Goal: Task Accomplishment & Management: Manage account settings

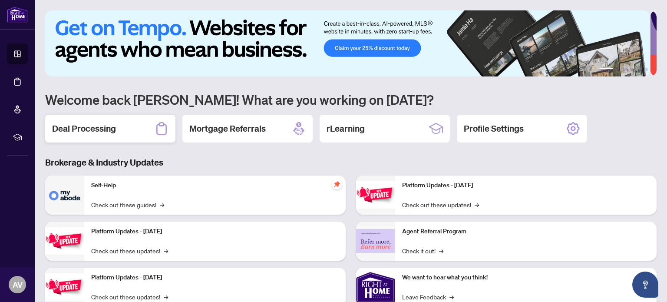
click at [103, 126] on h2 "Deal Processing" at bounding box center [84, 128] width 64 height 12
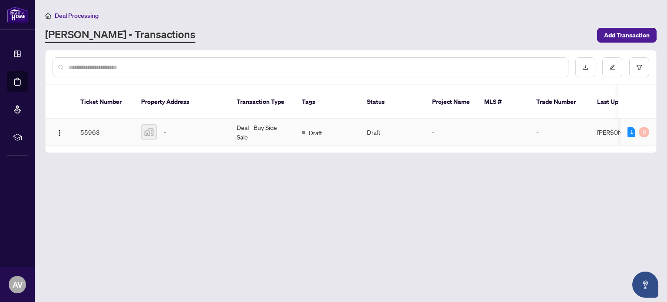
click at [290, 126] on td "Deal - Buy Side Sale" at bounding box center [262, 132] width 65 height 26
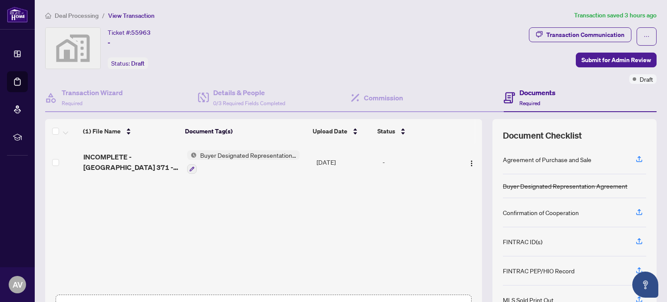
scroll to position [61, 0]
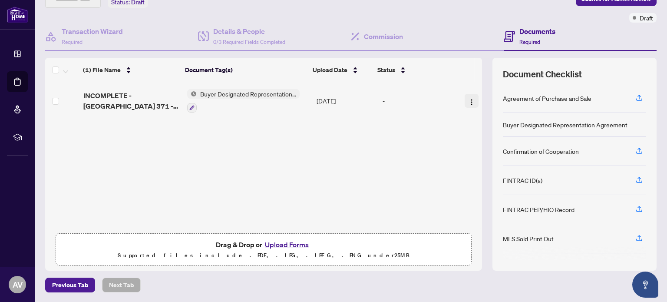
click at [468, 101] on img "button" at bounding box center [471, 102] width 7 height 7
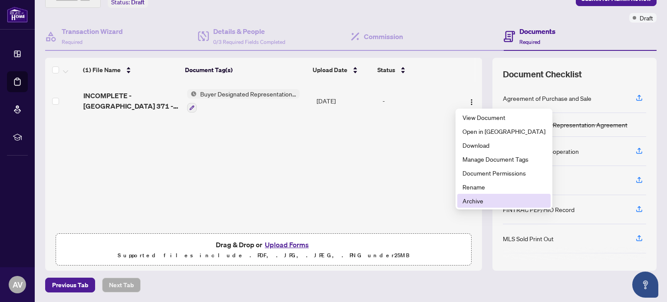
click at [480, 198] on span "Archive" at bounding box center [503, 201] width 83 height 10
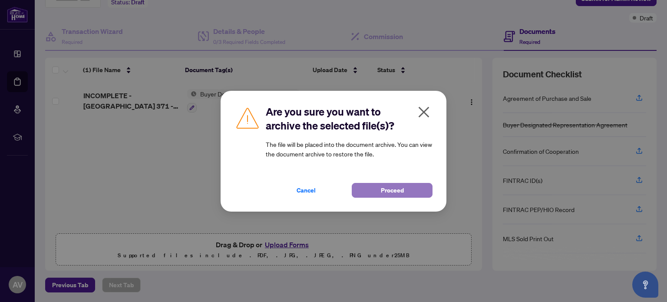
click at [371, 187] on button "Proceed" at bounding box center [392, 190] width 81 height 15
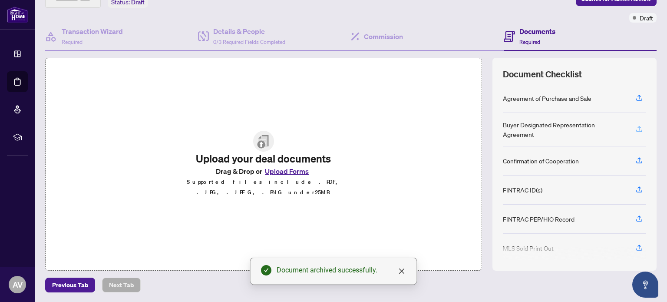
click at [635, 125] on icon "button" at bounding box center [639, 129] width 8 height 8
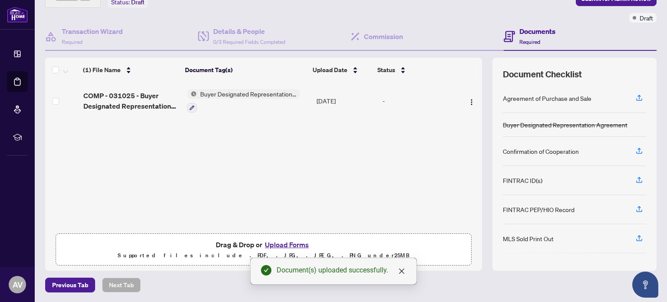
click at [278, 245] on button "Upload Forms" at bounding box center [286, 244] width 49 height 11
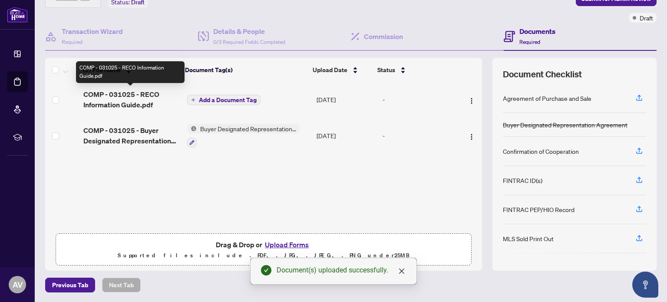
click at [126, 95] on span "COMP - 031025 - RECO Information Guide.pdf" at bounding box center [131, 99] width 97 height 21
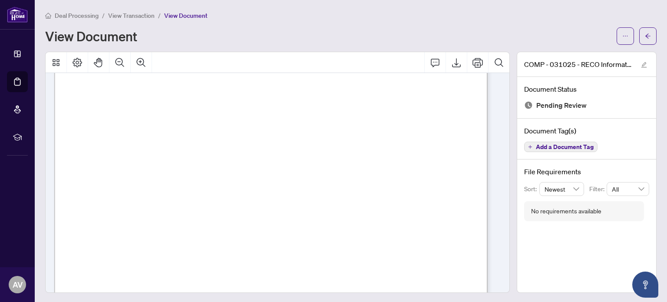
scroll to position [7038, 0]
click at [645, 41] on span "button" at bounding box center [648, 36] width 6 height 14
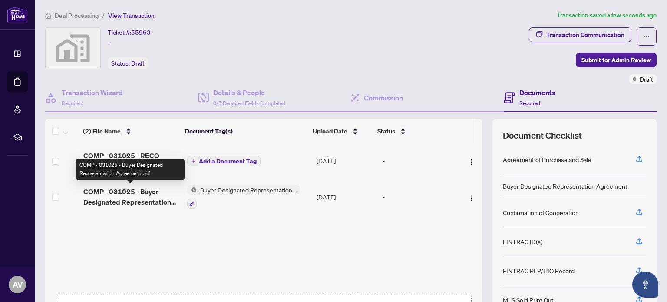
click at [126, 195] on span "COMP - 031025 - Buyer Designated Representation Agreement.pdf" at bounding box center [131, 196] width 97 height 21
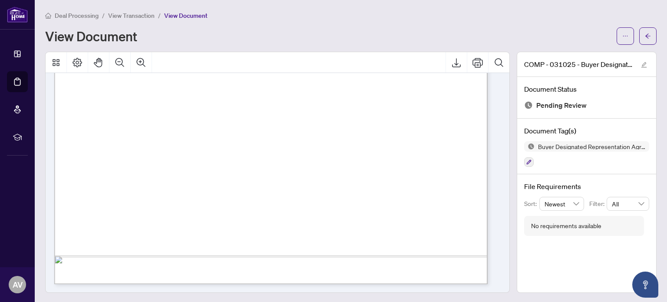
scroll to position [1, 0]
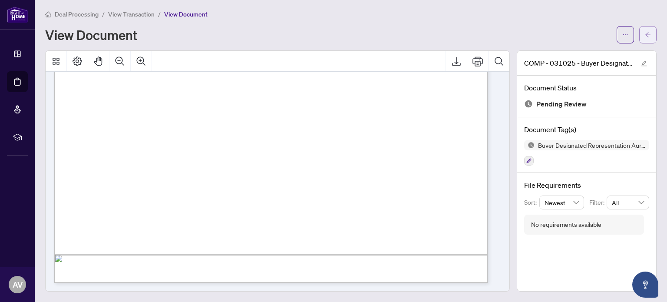
click at [645, 40] on span "button" at bounding box center [648, 35] width 6 height 14
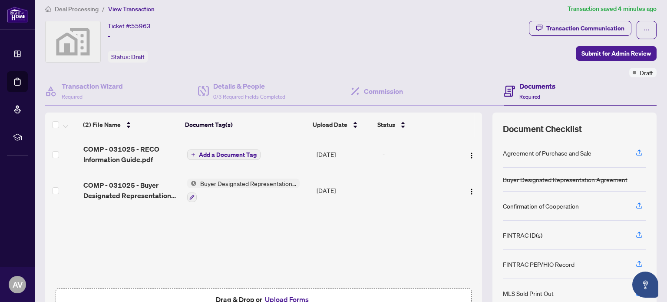
scroll to position [5, 0]
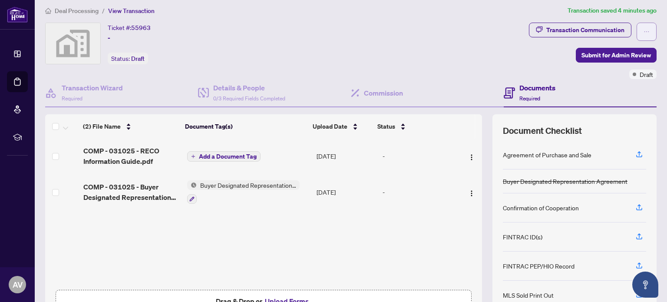
click at [643, 33] on icon "ellipsis" at bounding box center [646, 32] width 6 height 6
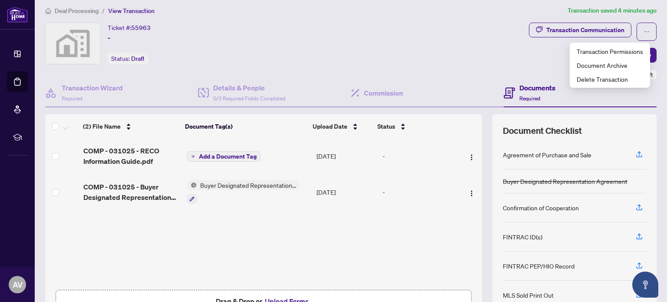
click at [497, 66] on div "Ticket #: 55963 - Status: Draft" at bounding box center [285, 51] width 484 height 56
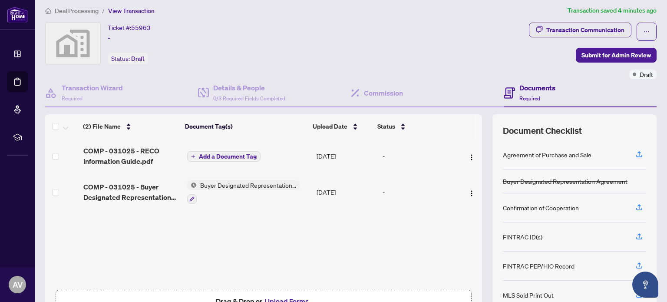
click at [527, 95] on span "Required" at bounding box center [529, 98] width 21 height 7
click at [379, 93] on h4 "Commission" at bounding box center [383, 93] width 39 height 10
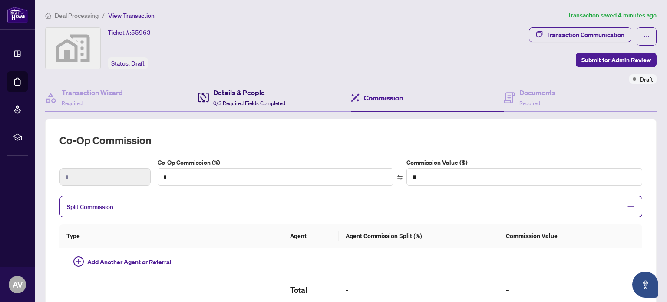
click at [244, 92] on h4 "Details & People" at bounding box center [249, 92] width 72 height 10
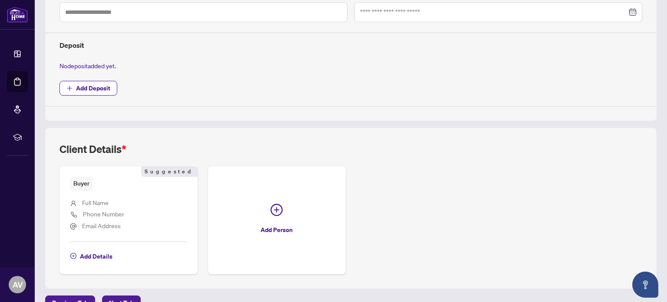
scroll to position [304, 0]
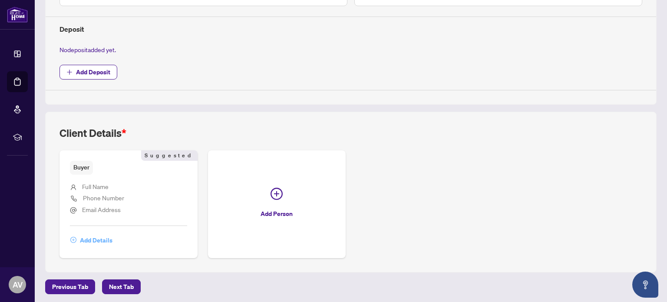
click at [92, 237] on span "Add Details" at bounding box center [96, 240] width 33 height 14
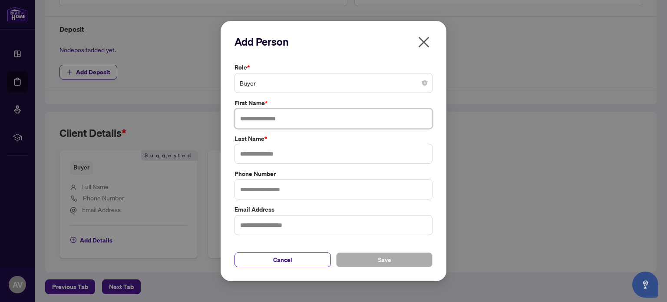
click at [283, 123] on input "text" at bounding box center [333, 119] width 198 height 20
type input "******"
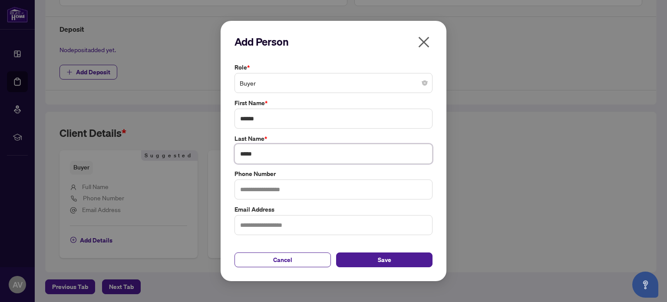
type input "*****"
click at [287, 198] on input "text" at bounding box center [333, 189] width 198 height 20
type input "**********"
click at [290, 228] on input "text" at bounding box center [333, 225] width 198 height 20
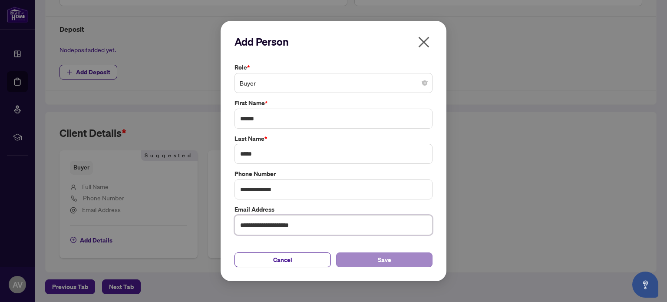
type input "**********"
click at [372, 263] on button "Save" at bounding box center [384, 259] width 96 height 15
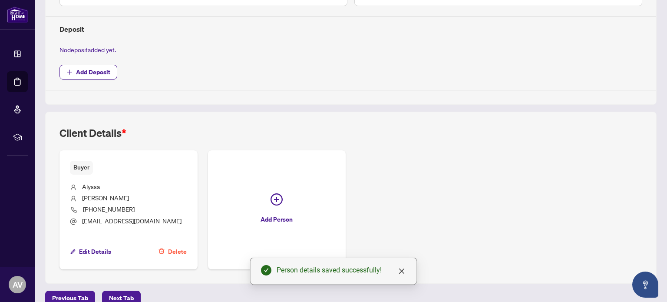
drag, startPoint x: 666, startPoint y: 173, endPoint x: 594, endPoint y: 74, distance: 122.1
click at [594, 74] on span "Add Deposit" at bounding box center [350, 72] width 583 height 15
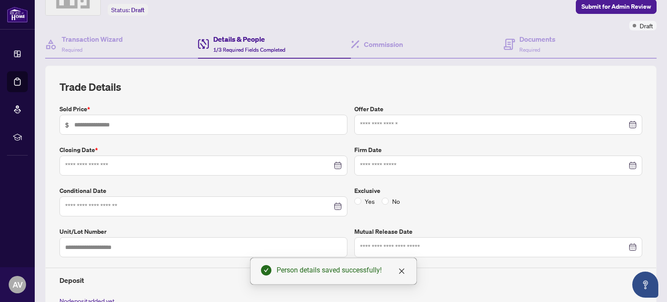
scroll to position [0, 0]
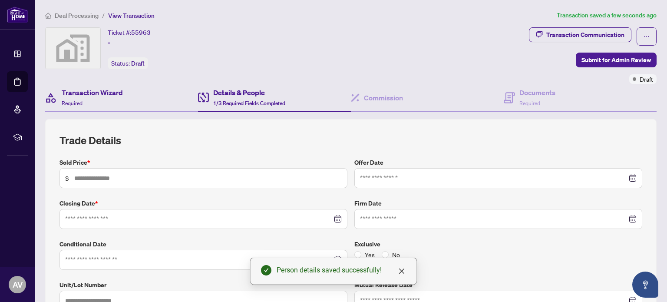
click at [138, 90] on div "Transaction Wizard Required" at bounding box center [121, 98] width 153 height 28
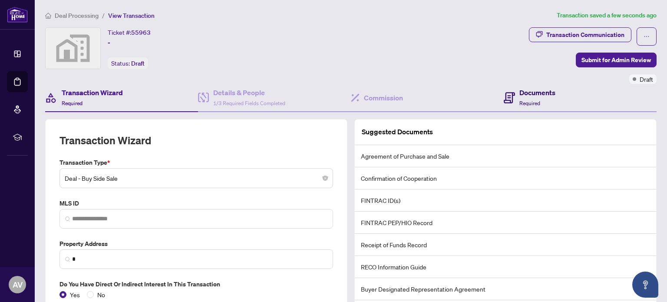
click at [537, 99] on div "Documents Required" at bounding box center [537, 97] width 36 height 20
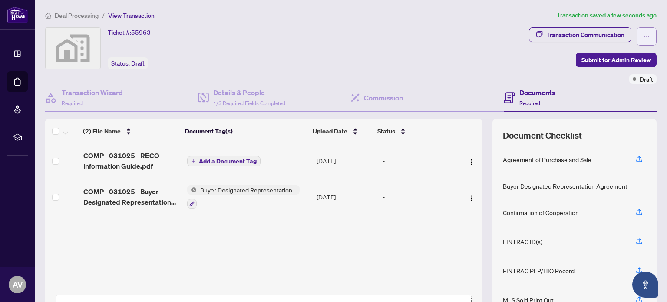
click at [644, 36] on button "button" at bounding box center [646, 36] width 20 height 18
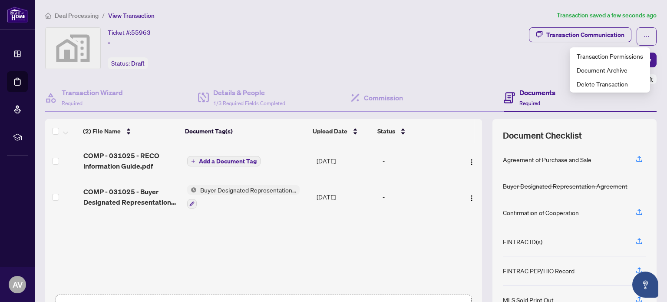
click at [509, 71] on div "Ticket #: 55963 - Status: Draft" at bounding box center [285, 55] width 484 height 56
click at [468, 161] on img "button" at bounding box center [471, 161] width 7 height 7
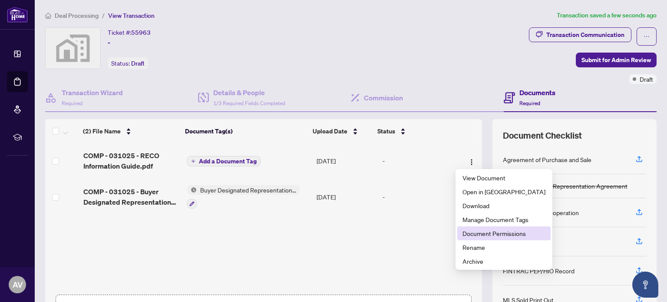
click at [484, 232] on span "Document Permissions" at bounding box center [503, 233] width 83 height 10
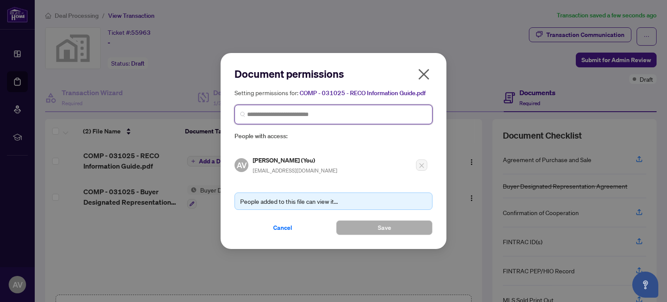
click at [340, 117] on input "search" at bounding box center [337, 114] width 180 height 9
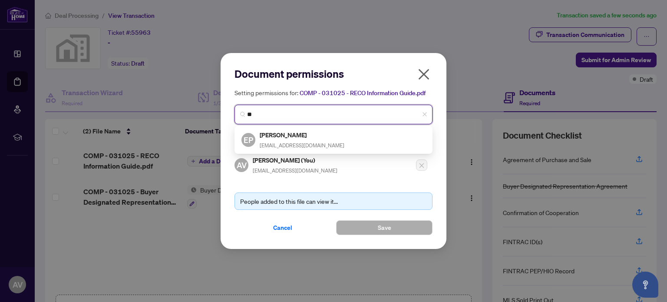
type input "*"
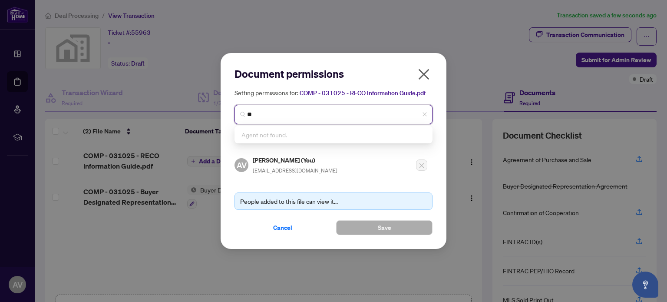
type input "*"
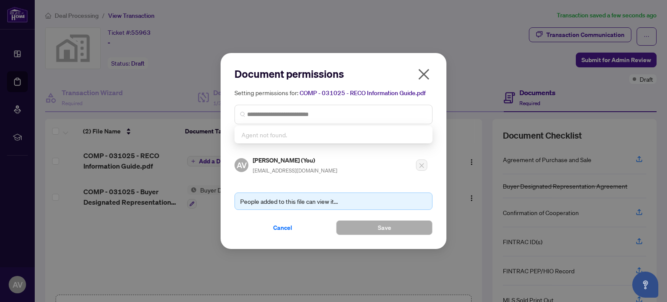
click at [425, 76] on icon "close" at bounding box center [424, 74] width 11 height 11
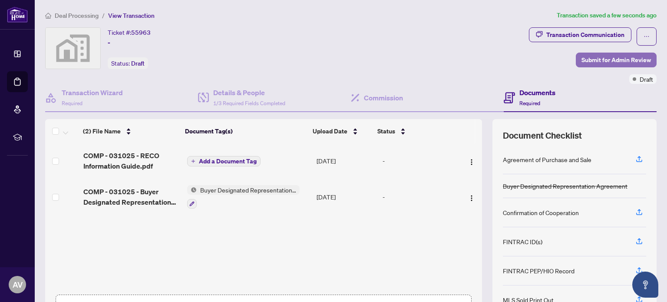
click at [617, 64] on span "Submit for Admin Review" at bounding box center [615, 60] width 69 height 14
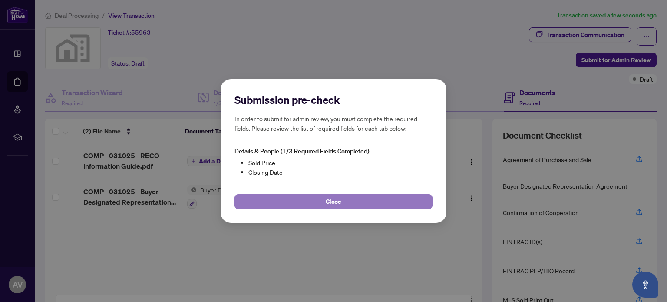
click at [382, 200] on button "Close" at bounding box center [333, 201] width 198 height 15
